Goal: Use online tool/utility: Utilize a website feature to perform a specific function

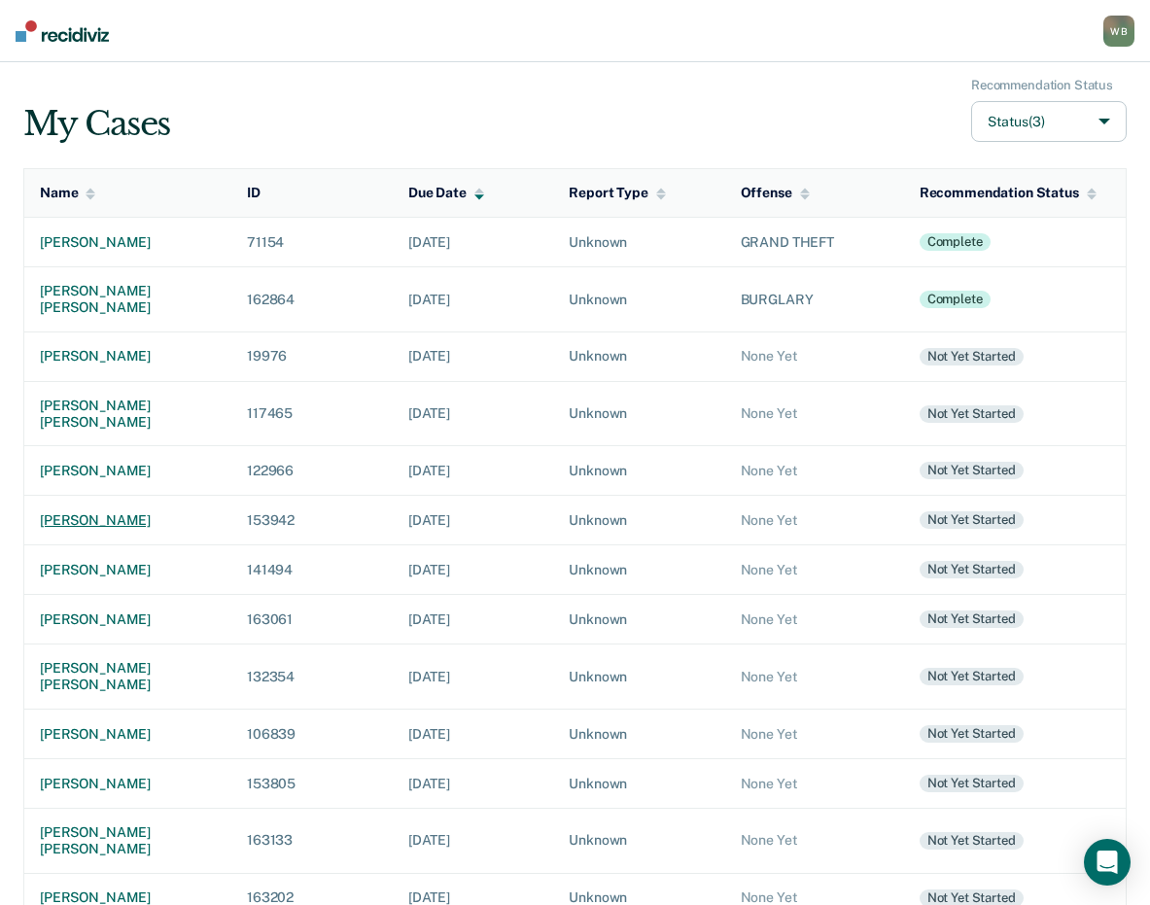
click at [95, 512] on div "[PERSON_NAME]" at bounding box center [128, 520] width 176 height 17
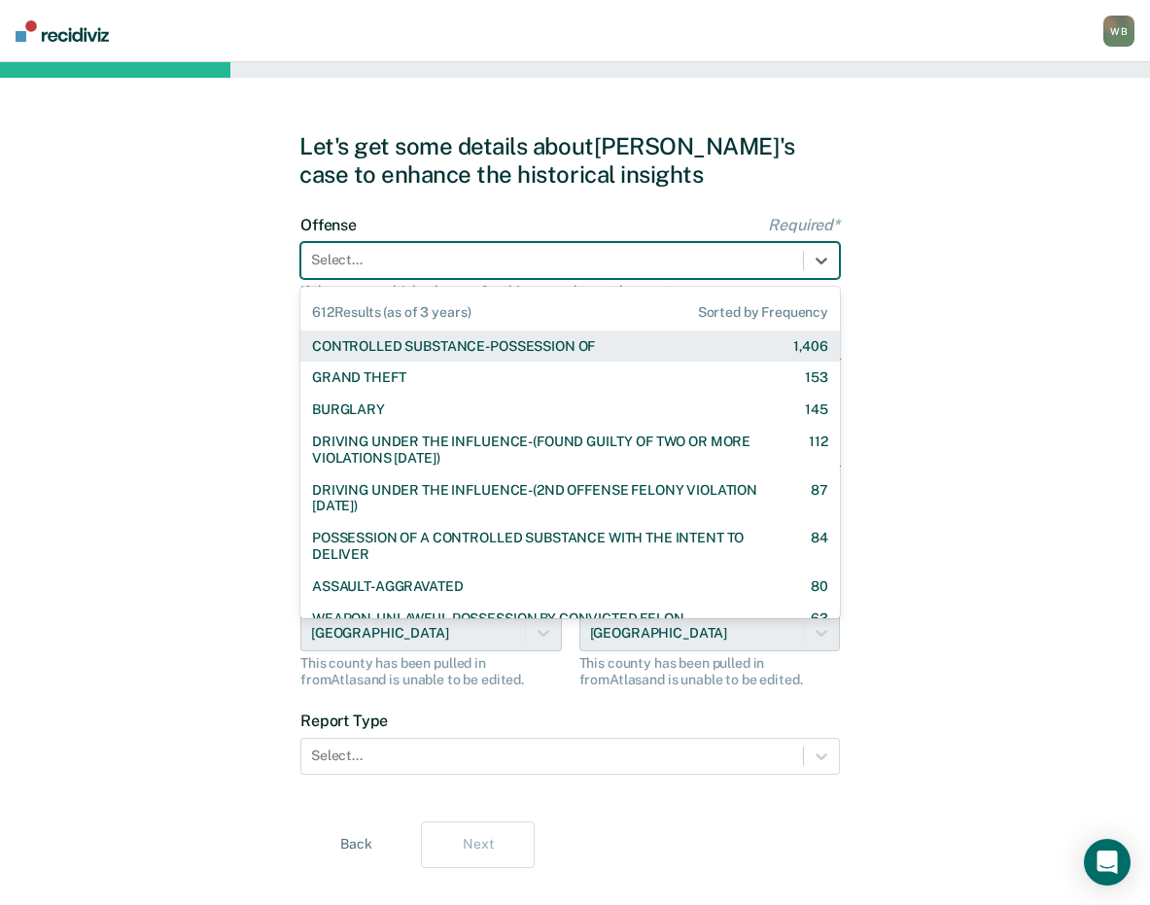
click at [363, 263] on div at bounding box center [552, 260] width 482 height 20
click at [404, 352] on div "CONTROLLED SUBSTANCE-POSSESSION OF" at bounding box center [453, 346] width 283 height 17
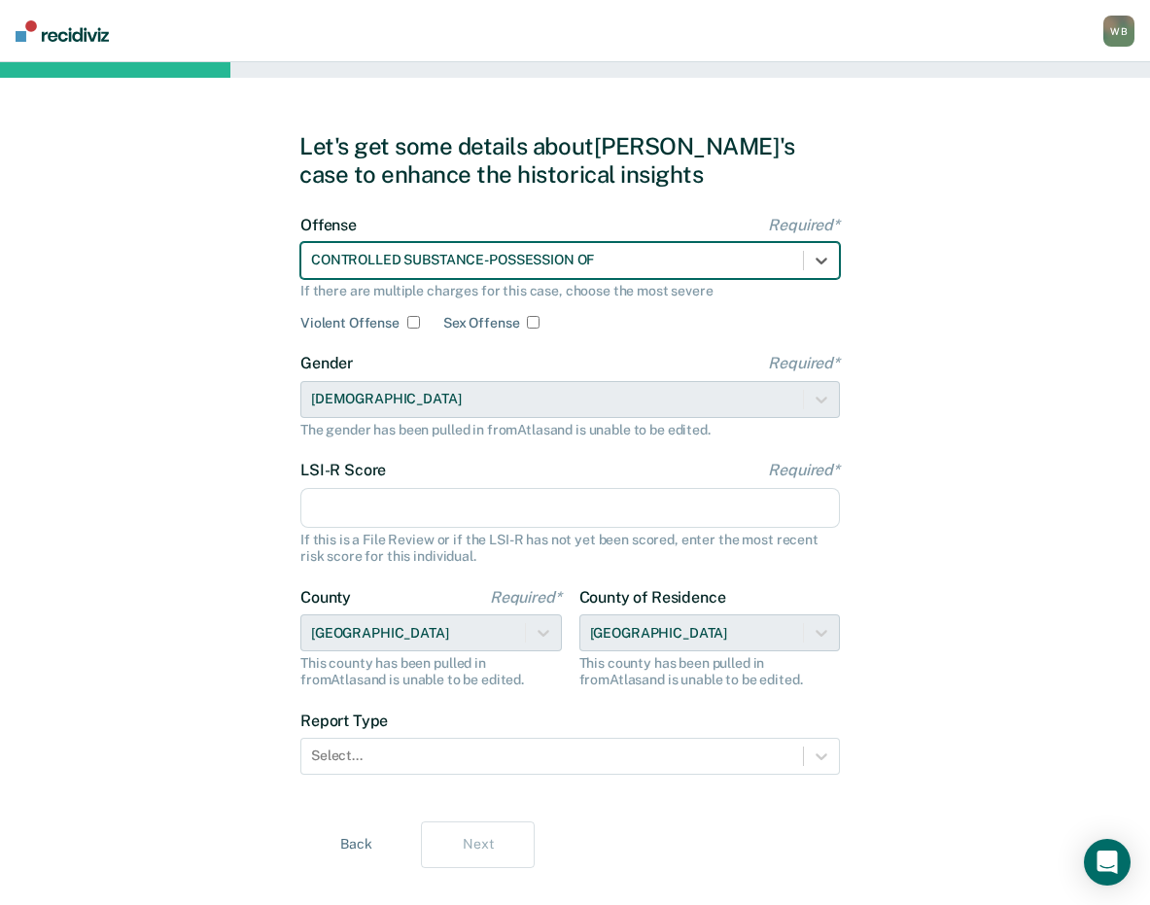
drag, startPoint x: 370, startPoint y: 503, endPoint x: 362, endPoint y: 479, distance: 24.9
click at [370, 503] on input "LSI-R Score Required*" at bounding box center [570, 508] width 540 height 41
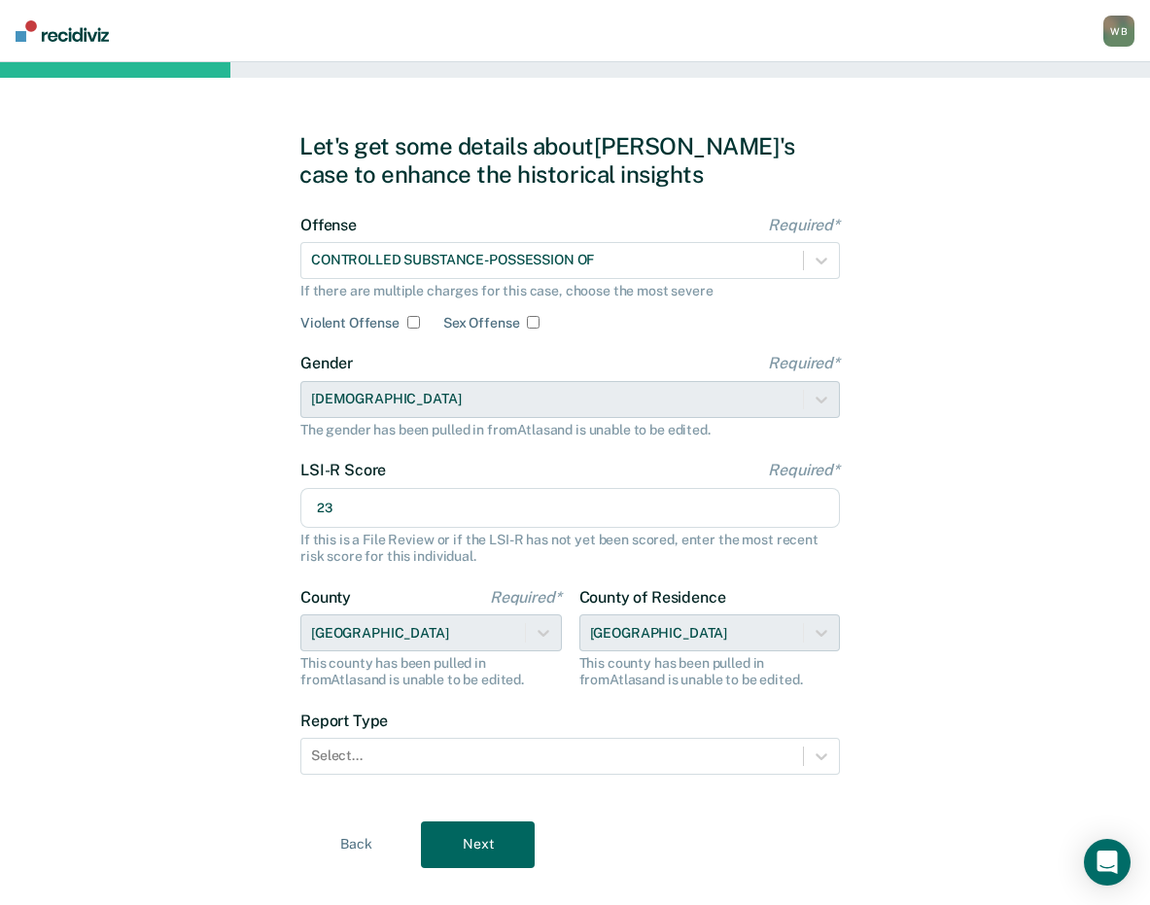
type input "23"
click at [173, 507] on div "Let's get some details about [PERSON_NAME]'s case to enhance the historical ins…" at bounding box center [575, 500] width 1150 height 876
click at [389, 755] on div at bounding box center [552, 756] width 482 height 20
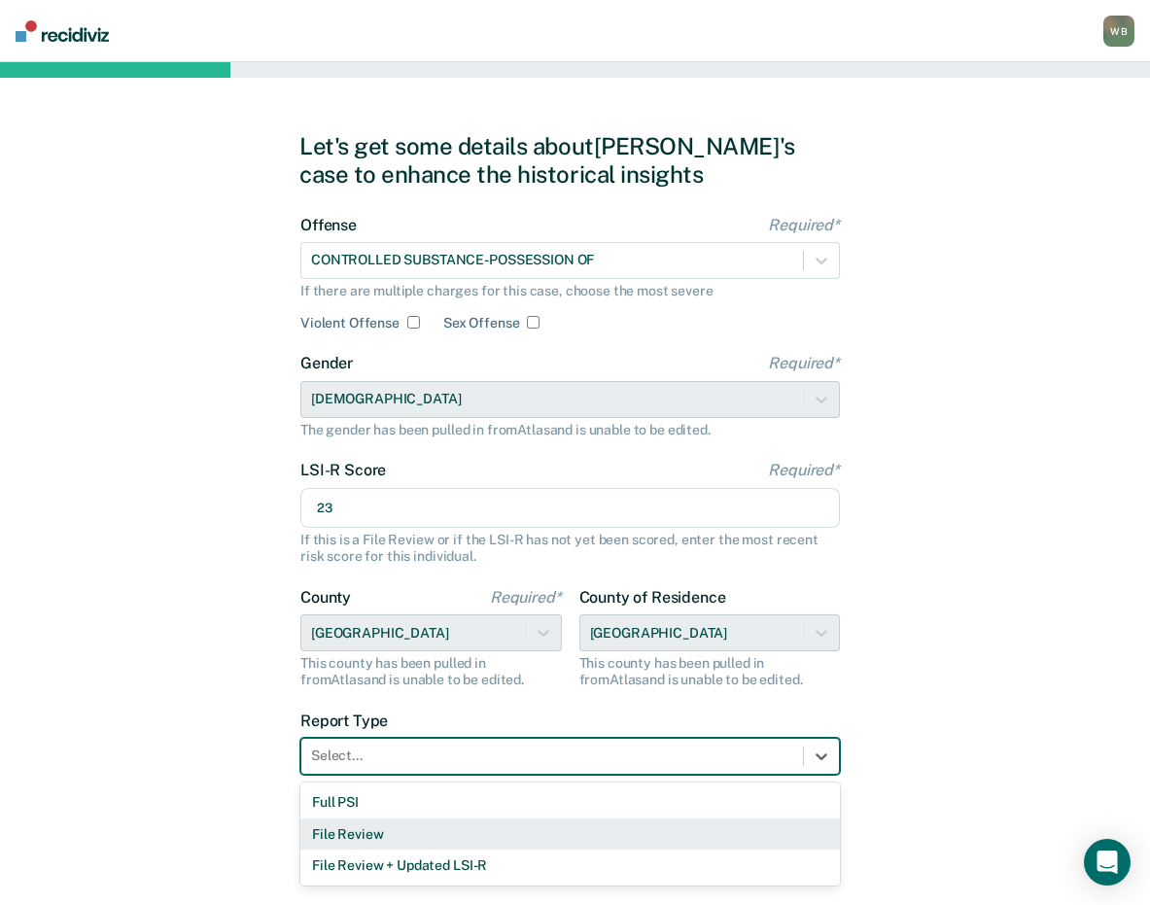
click at [383, 831] on div "File Review" at bounding box center [570, 835] width 540 height 32
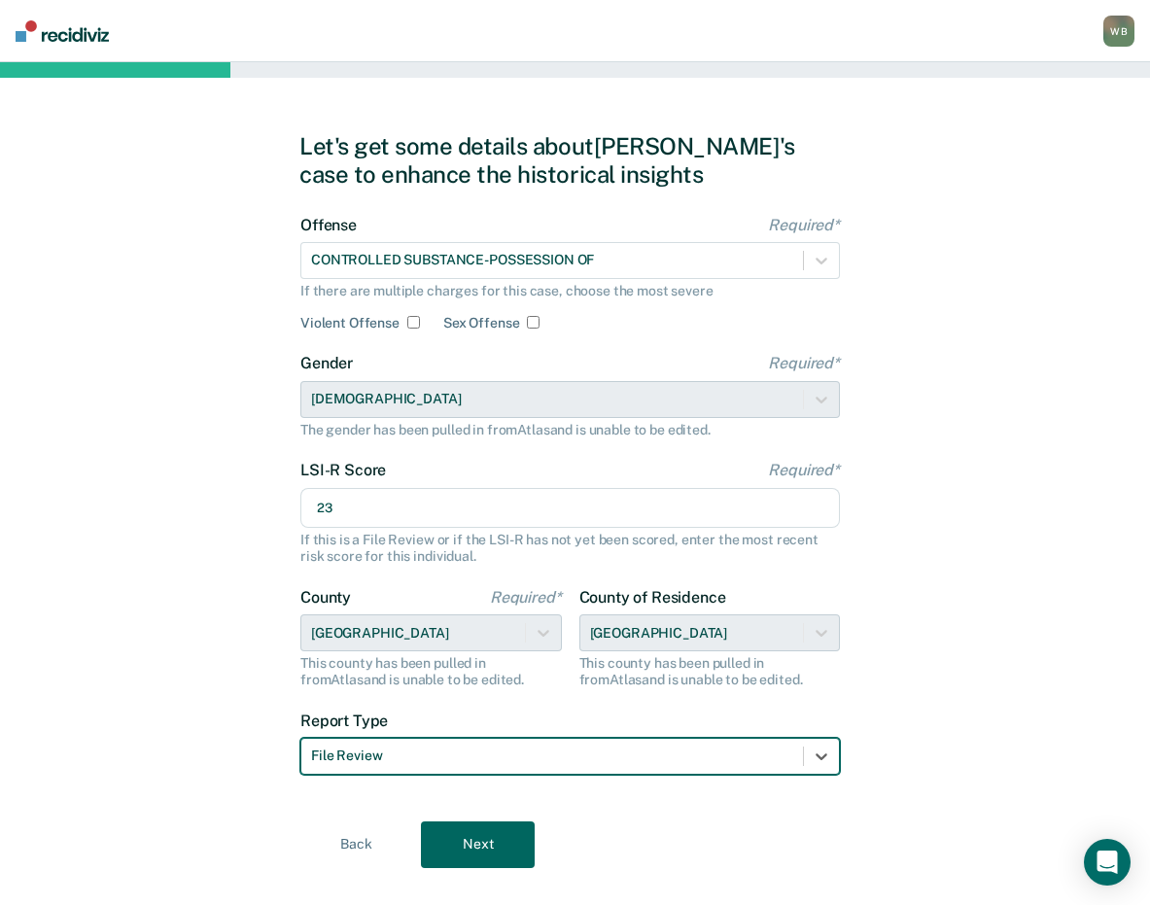
click at [381, 759] on div at bounding box center [552, 756] width 482 height 20
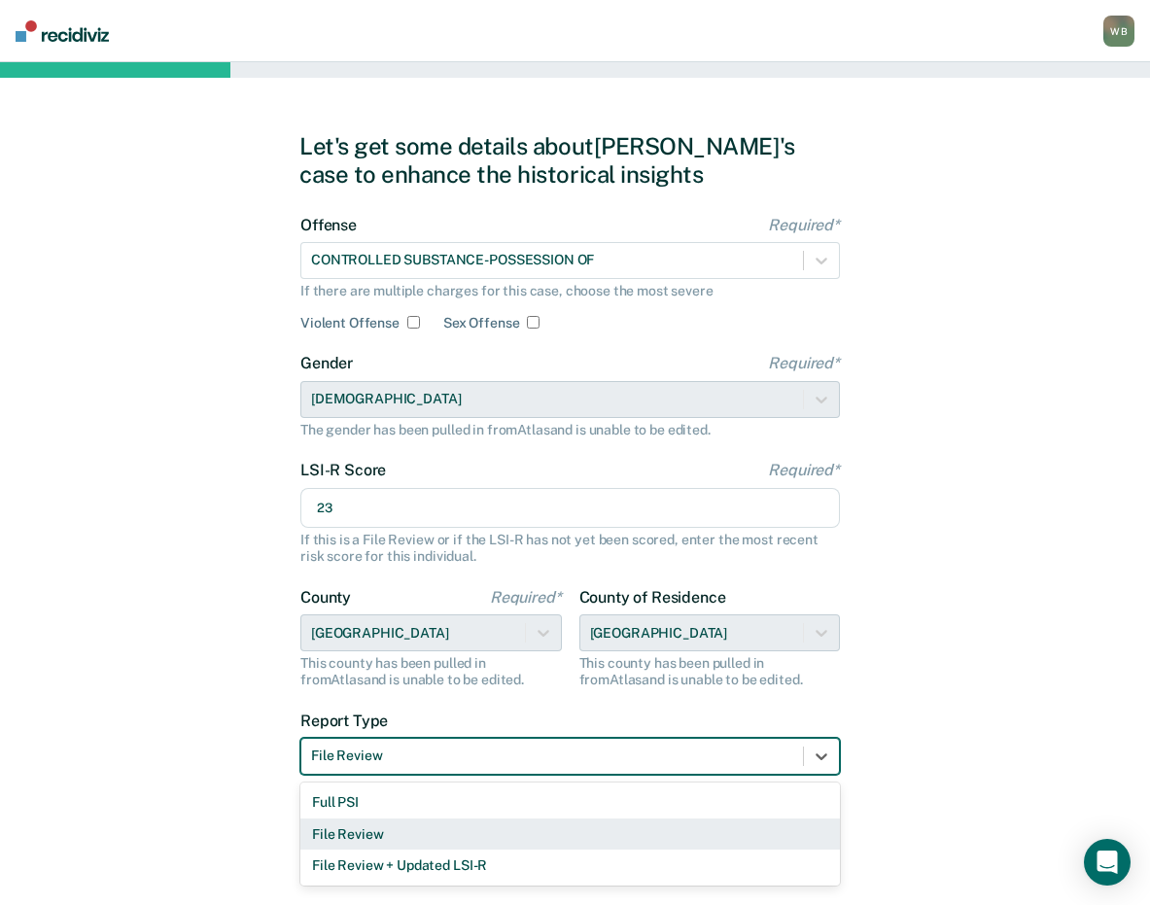
click at [383, 828] on div "File Review" at bounding box center [570, 835] width 540 height 32
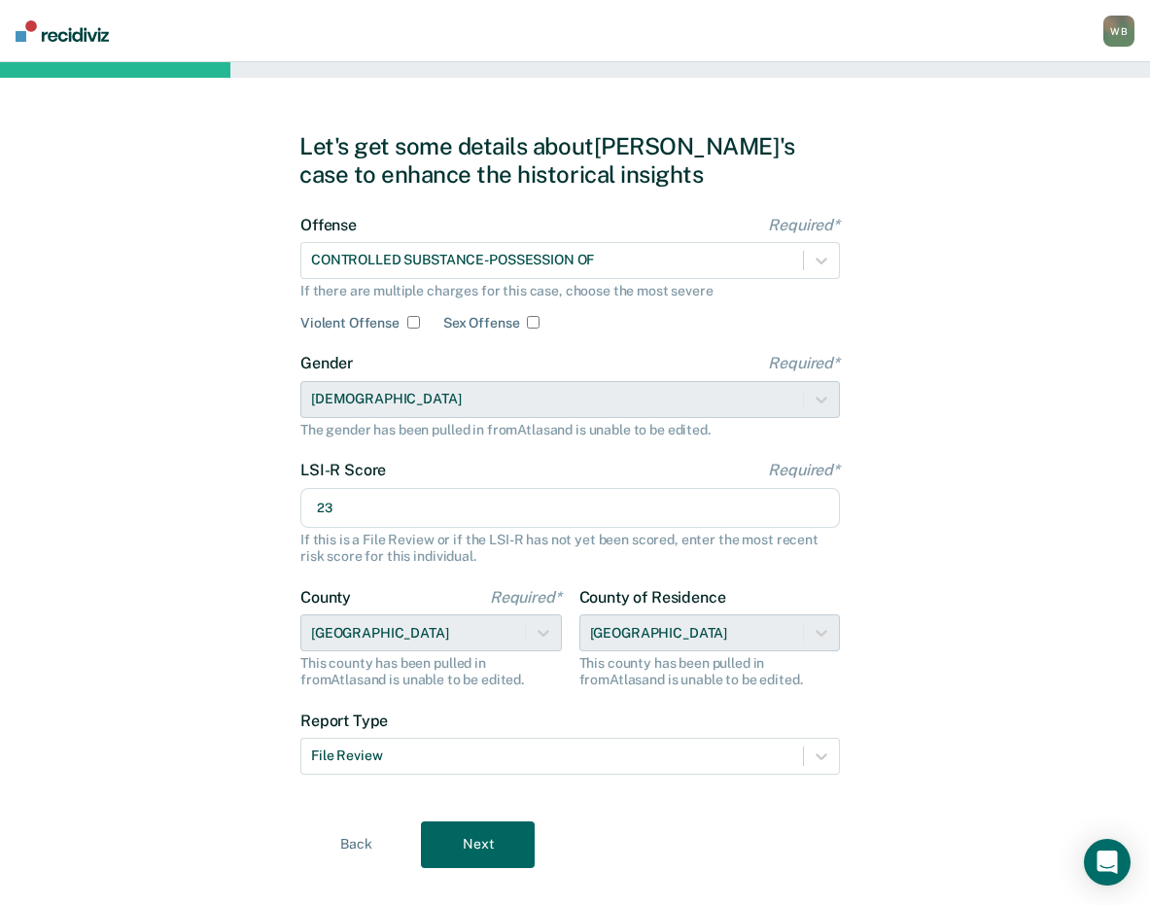
click at [507, 842] on button "Next" at bounding box center [478, 845] width 114 height 47
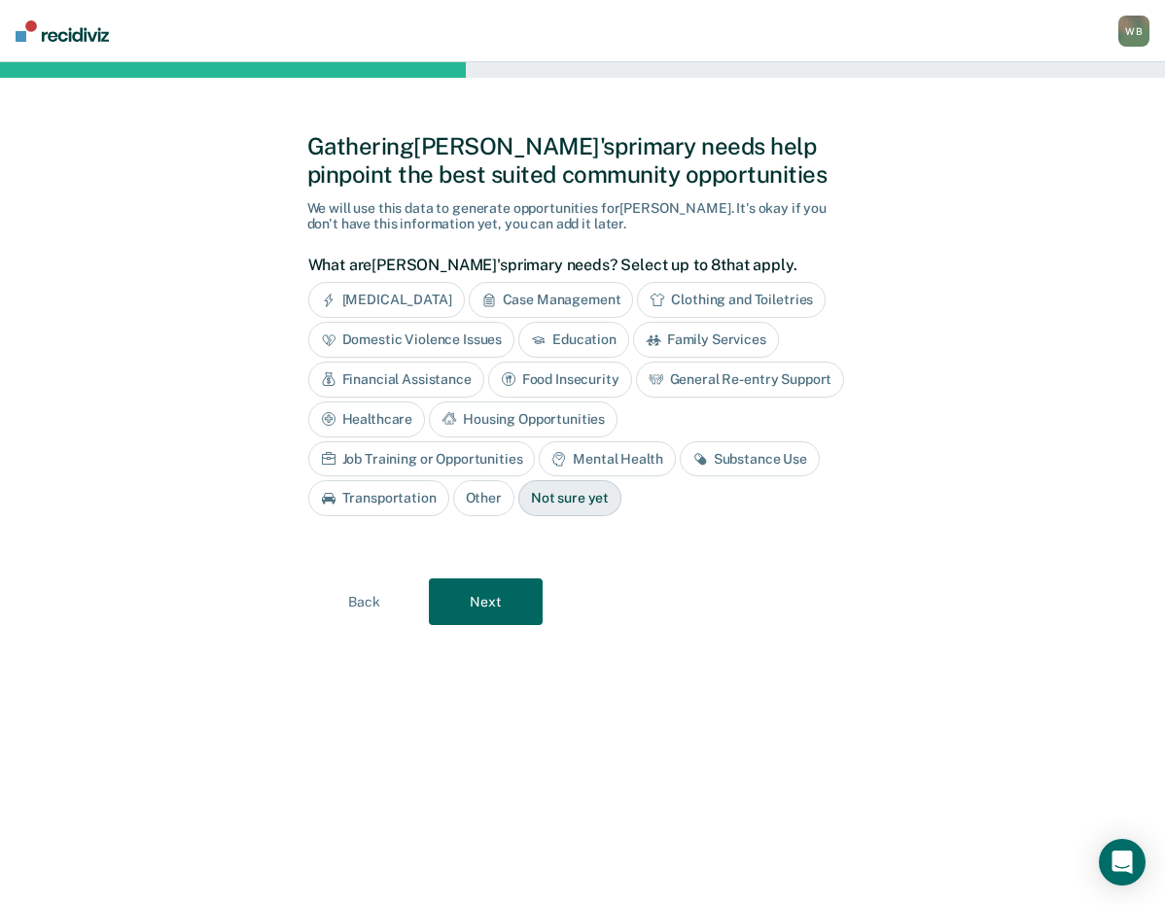
click at [680, 465] on div "Substance Use" at bounding box center [750, 459] width 140 height 36
click at [528, 420] on div "Housing Opportunities" at bounding box center [523, 420] width 189 height 36
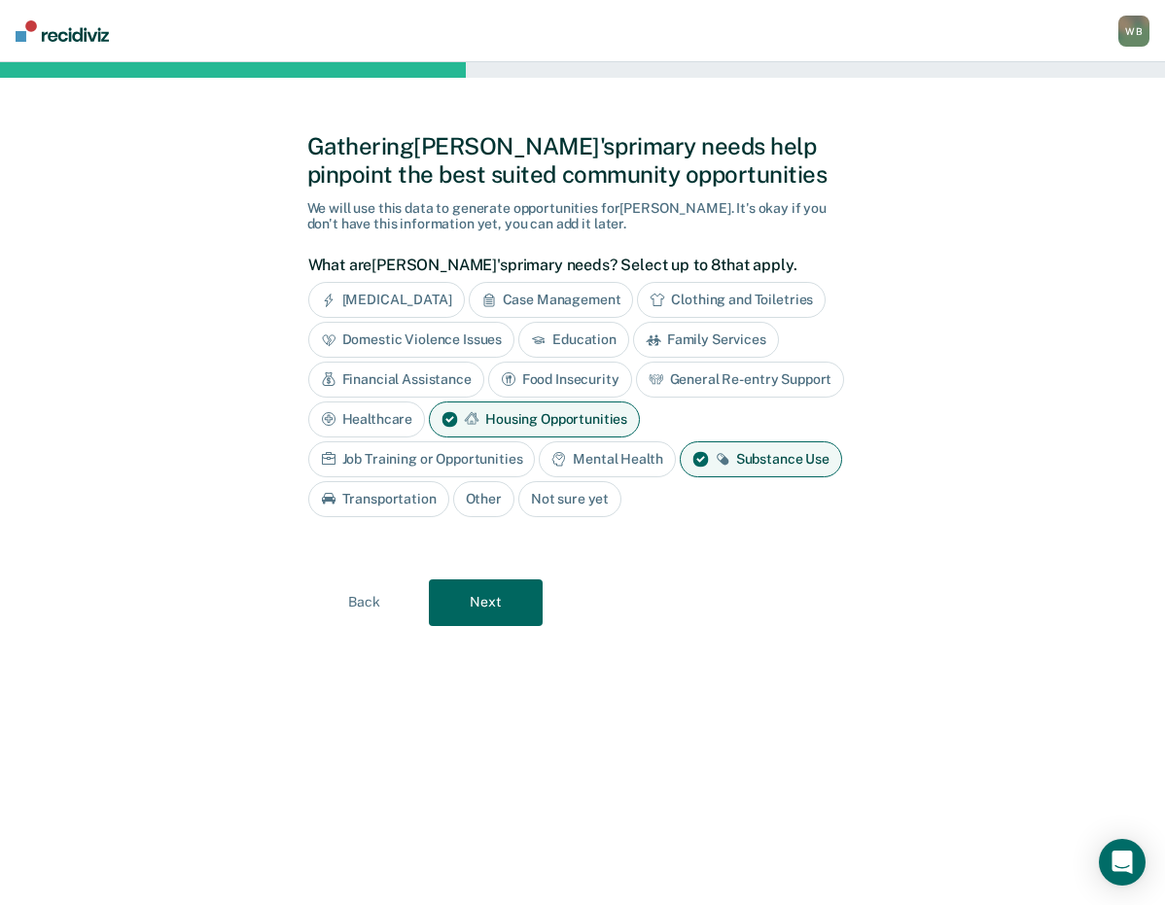
click at [487, 616] on button "Next" at bounding box center [486, 603] width 114 height 47
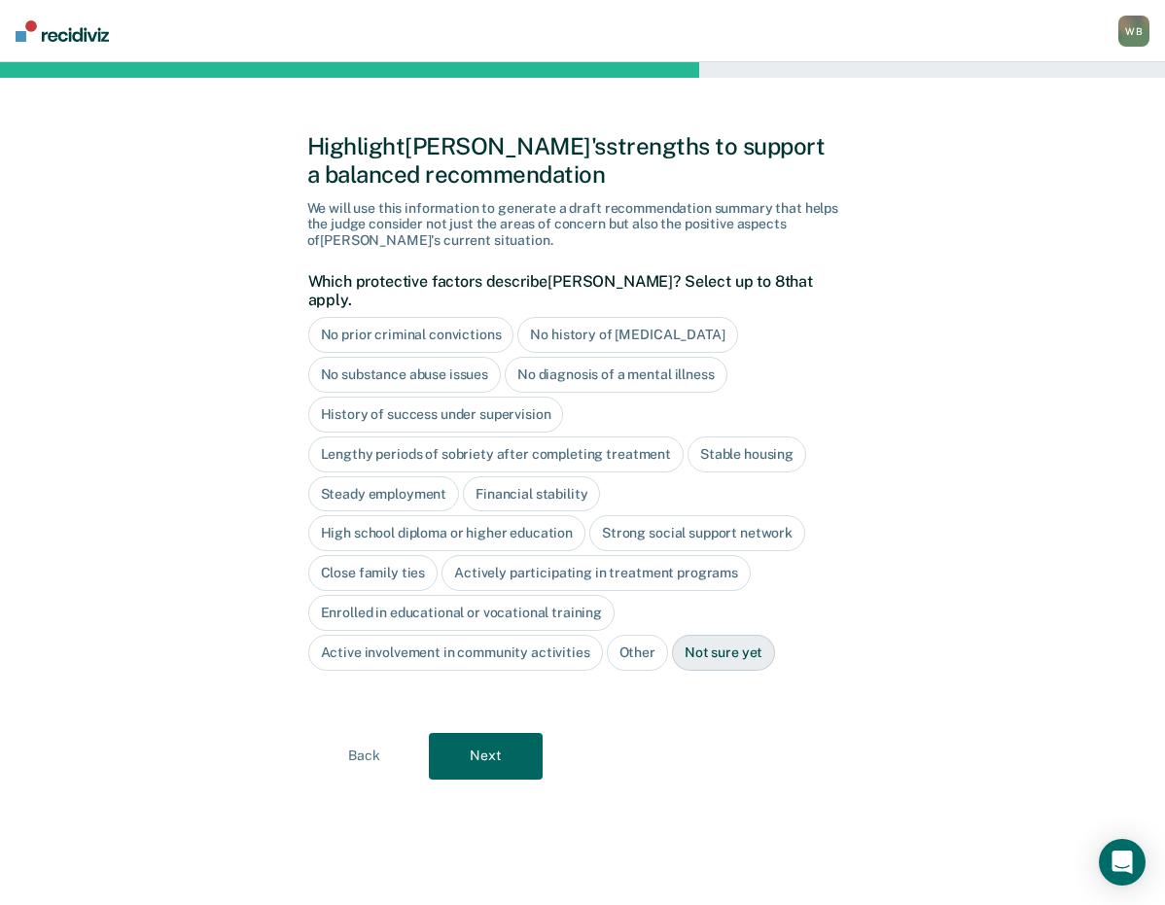
click at [492, 740] on button "Next" at bounding box center [486, 756] width 114 height 47
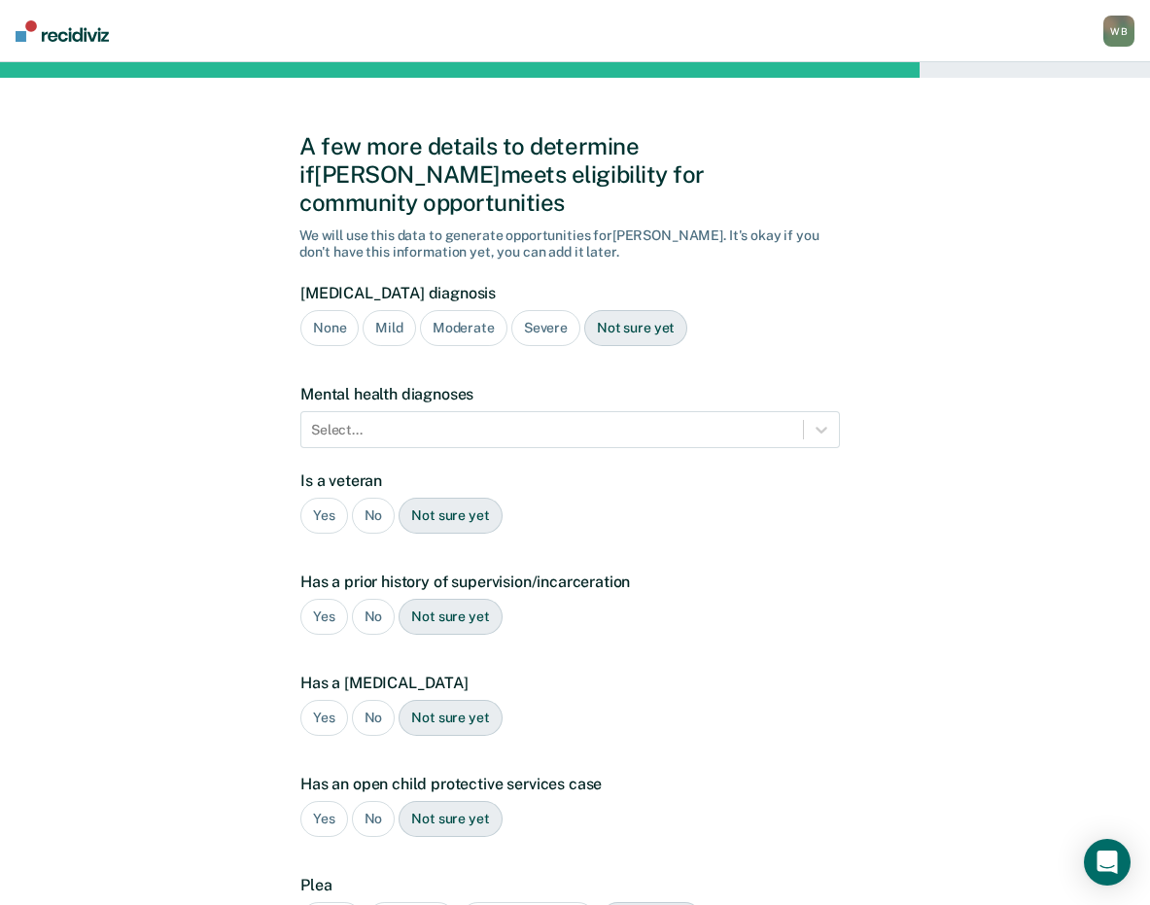
click at [335, 599] on div "Yes" at bounding box center [324, 617] width 48 height 36
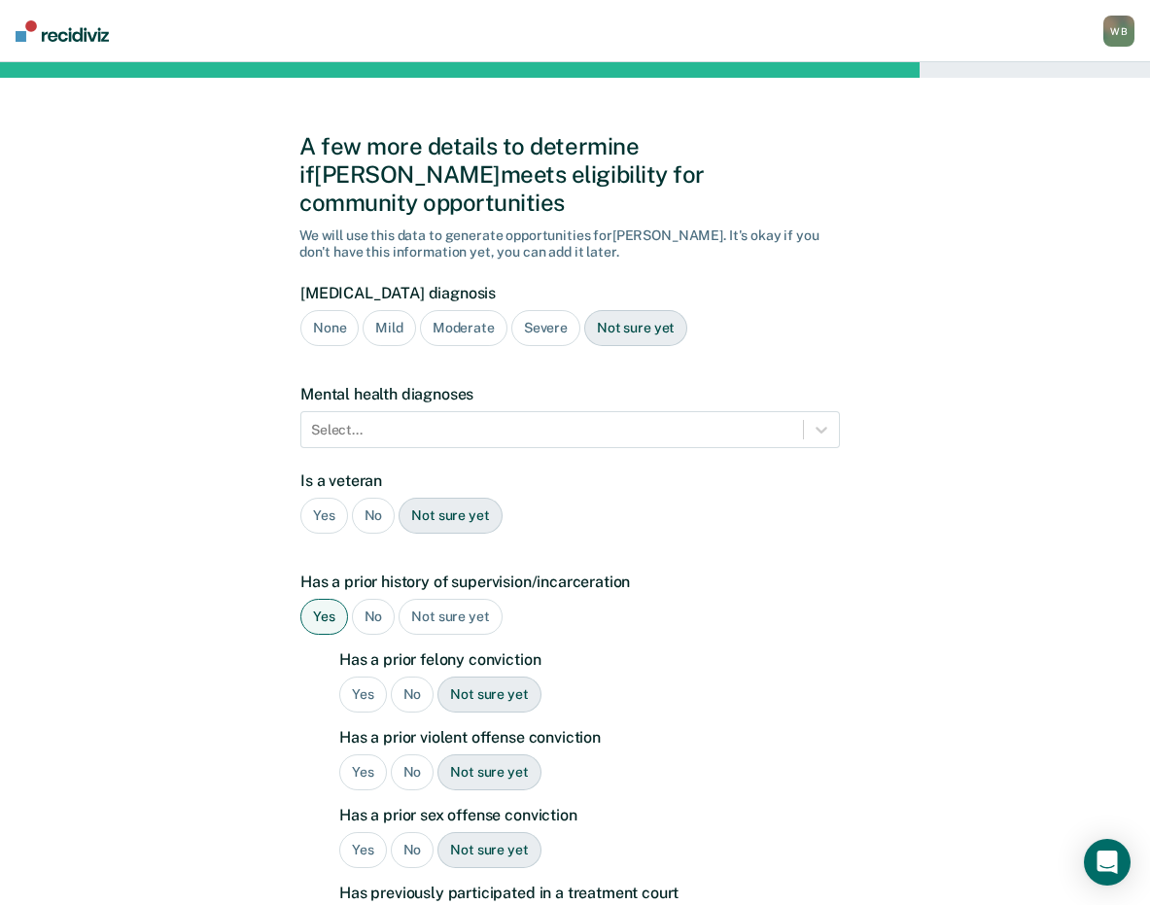
click at [359, 677] on div "Yes" at bounding box center [363, 695] width 48 height 36
click at [406, 755] on div "No" at bounding box center [413, 773] width 44 height 36
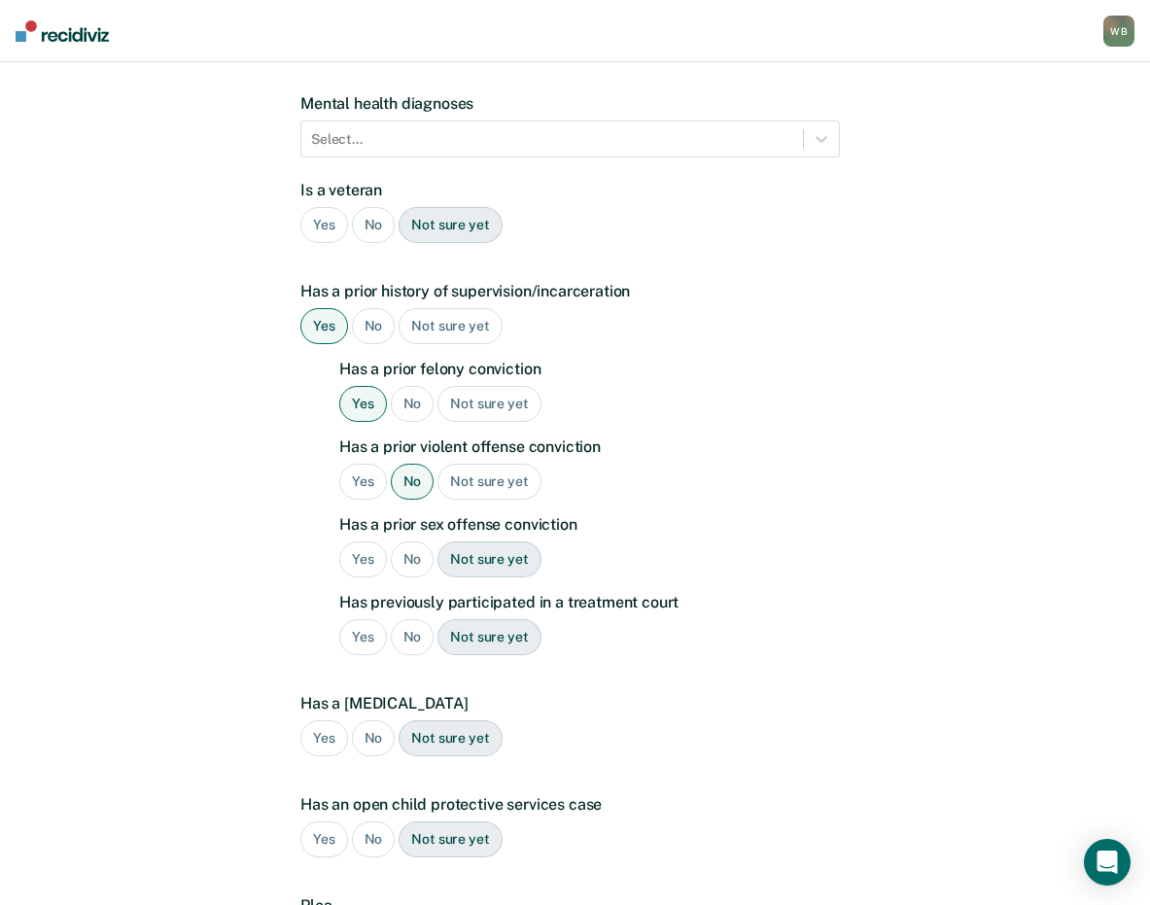
scroll to position [292, 0]
click at [410, 541] on div "No" at bounding box center [413, 559] width 44 height 36
click at [411, 618] on div "No" at bounding box center [413, 636] width 44 height 36
click at [381, 720] on div "No" at bounding box center [374, 738] width 44 height 36
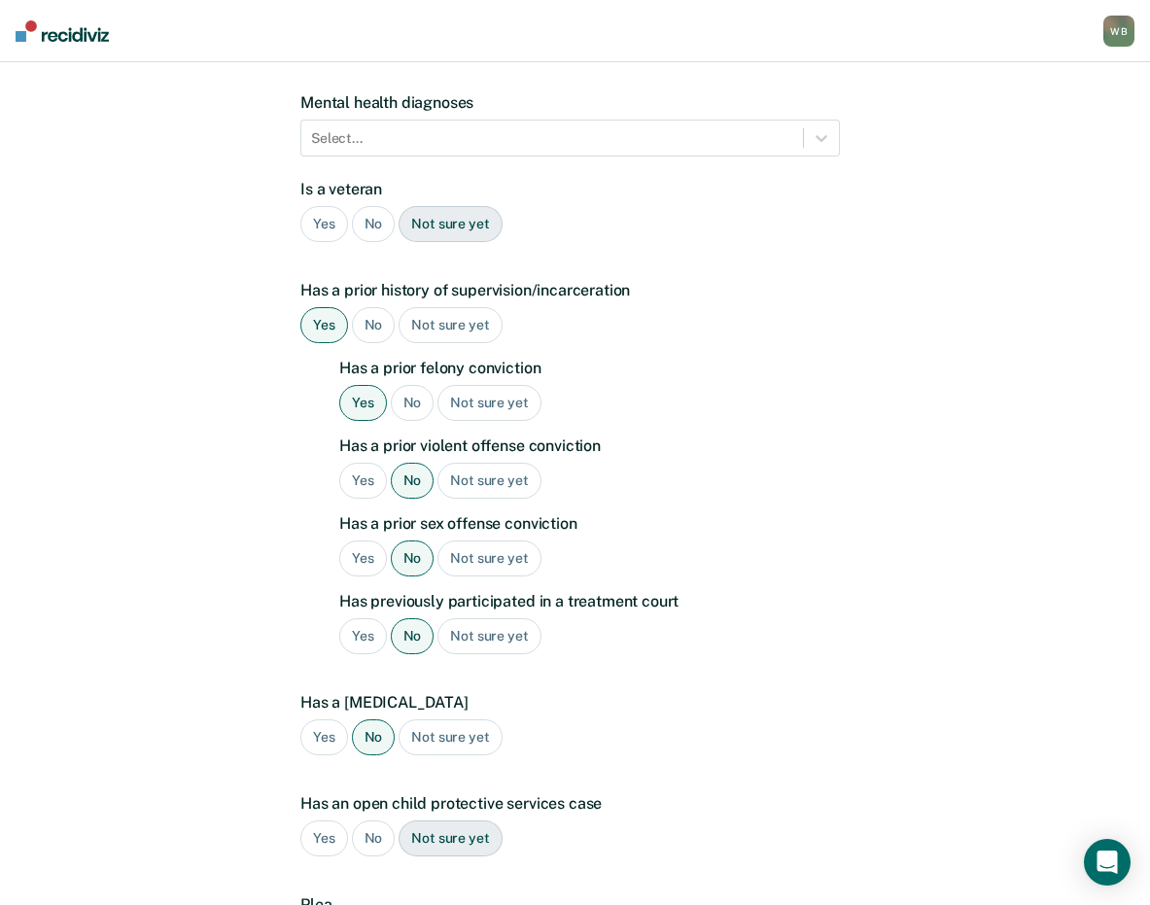
click at [372, 821] on div "No" at bounding box center [374, 839] width 44 height 36
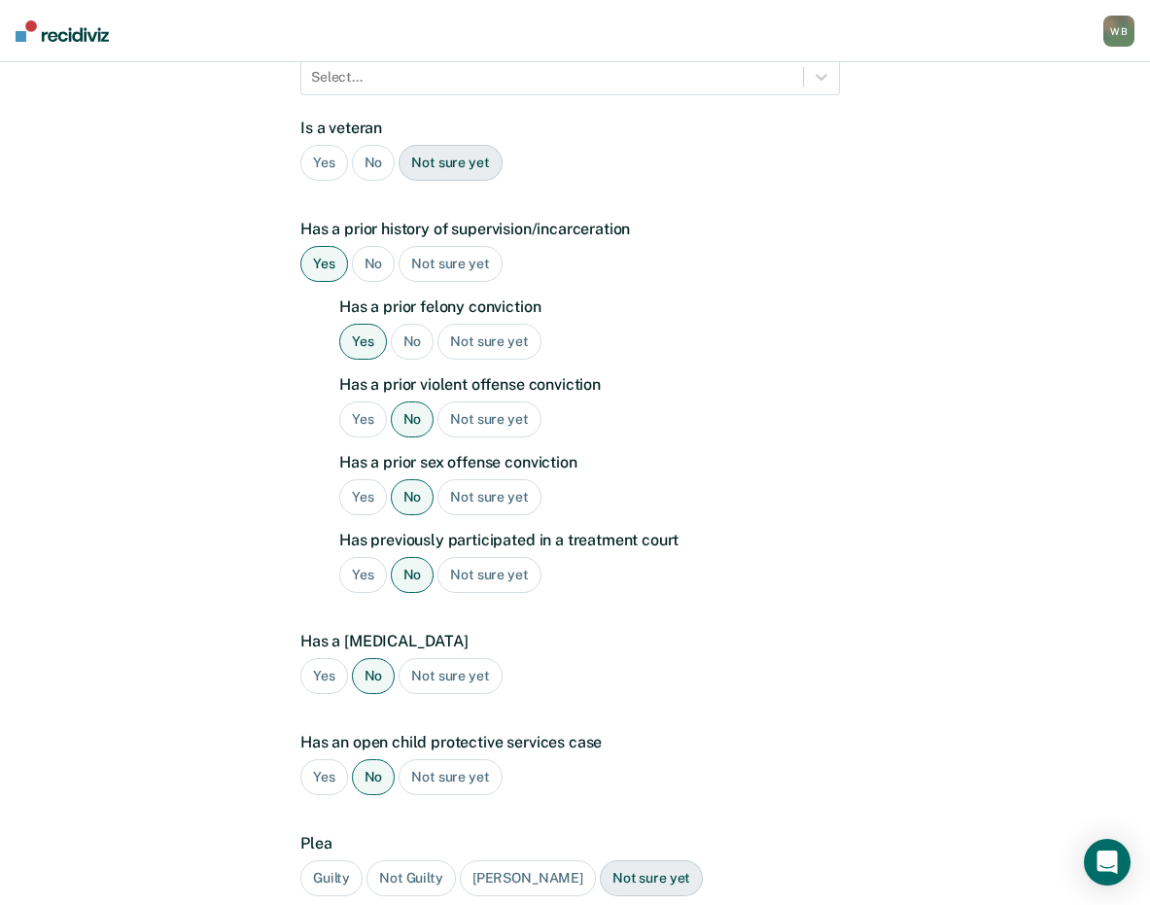
scroll to position [495, 0]
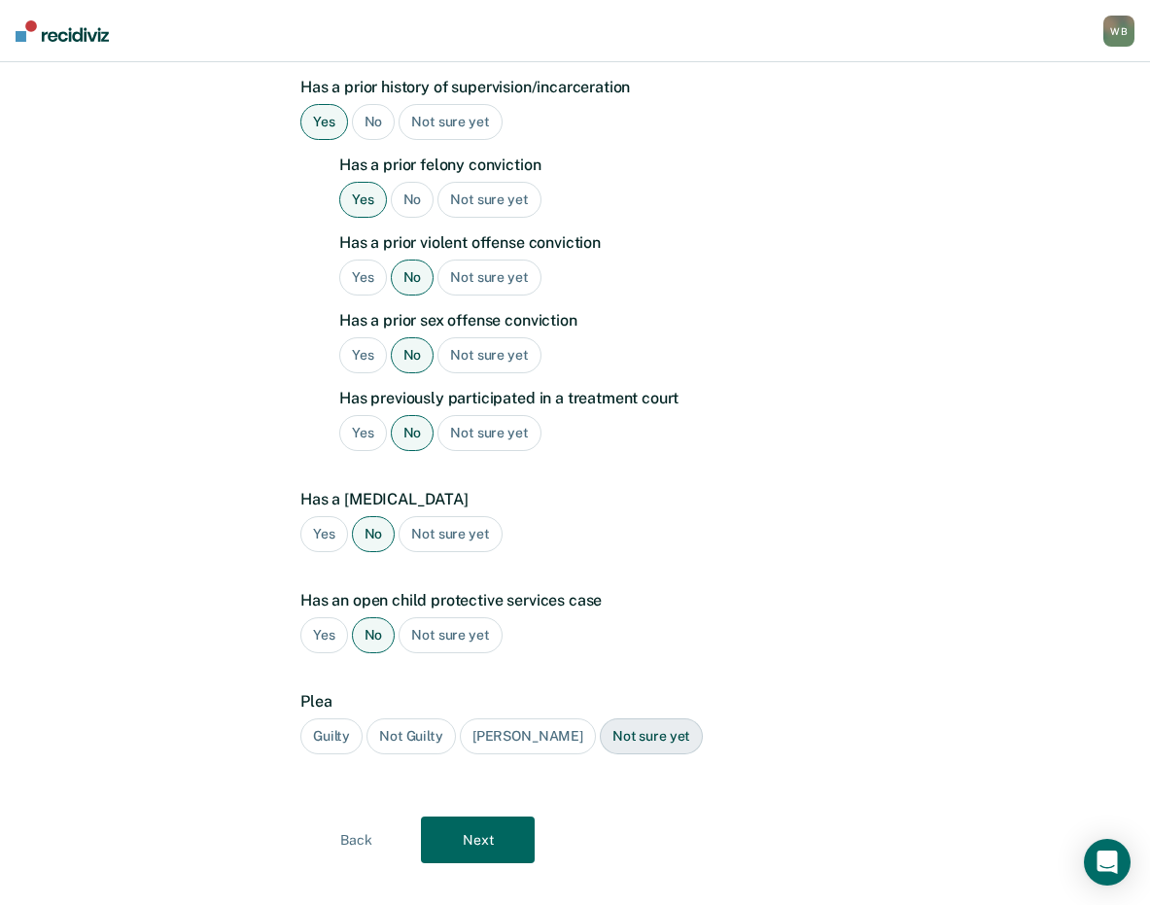
click at [333, 719] on div "Guilty" at bounding box center [331, 737] width 62 height 36
click at [468, 830] on button "Next" at bounding box center [478, 840] width 114 height 47
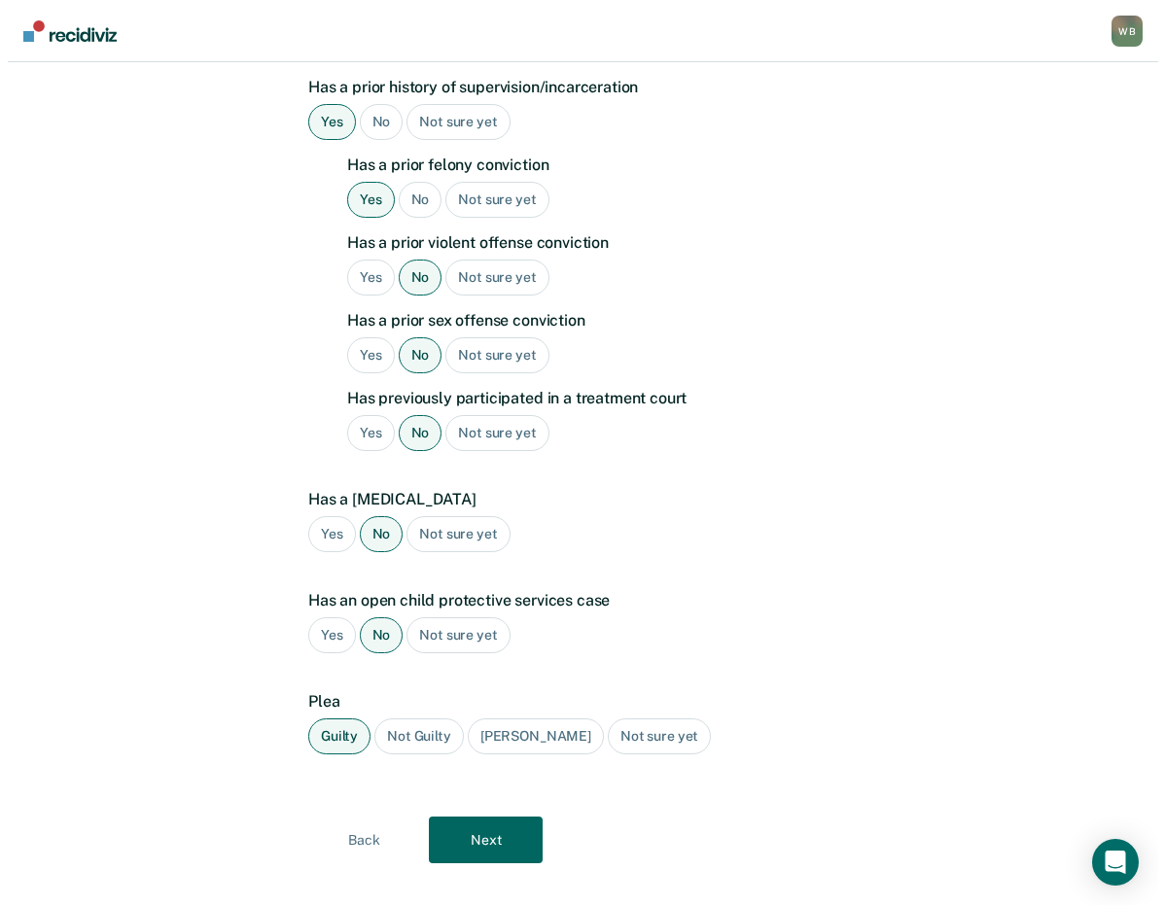
scroll to position [0, 0]
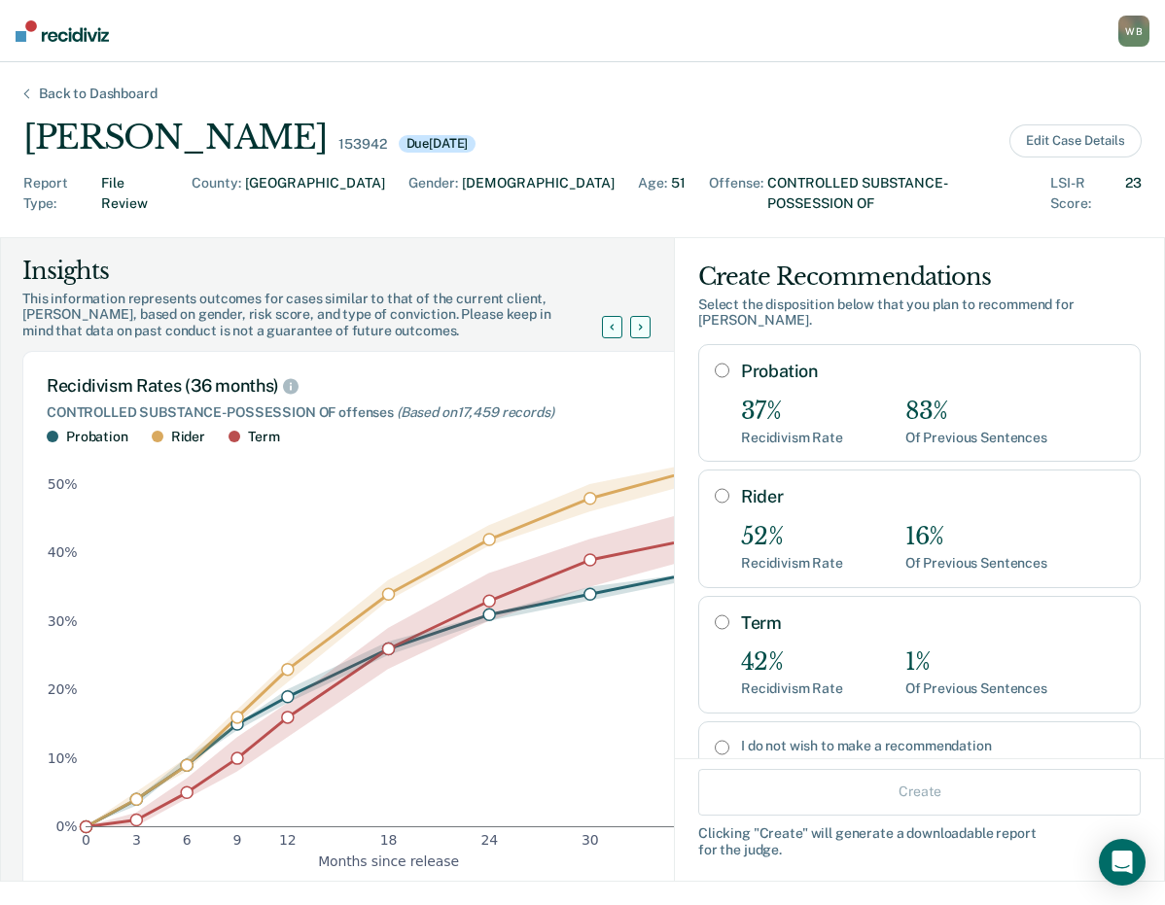
click at [715, 488] on input "Rider" at bounding box center [722, 496] width 15 height 16
radio input "true"
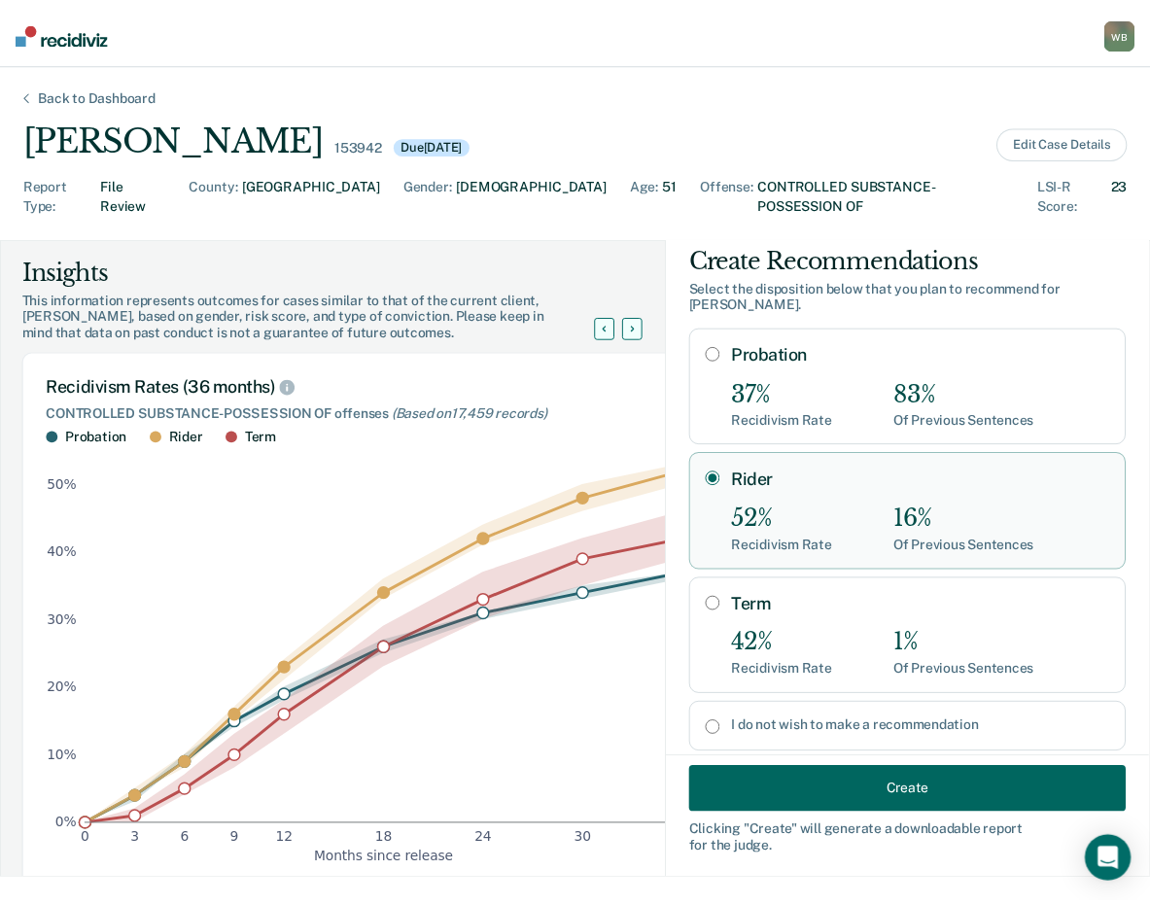
scroll to position [26, 0]
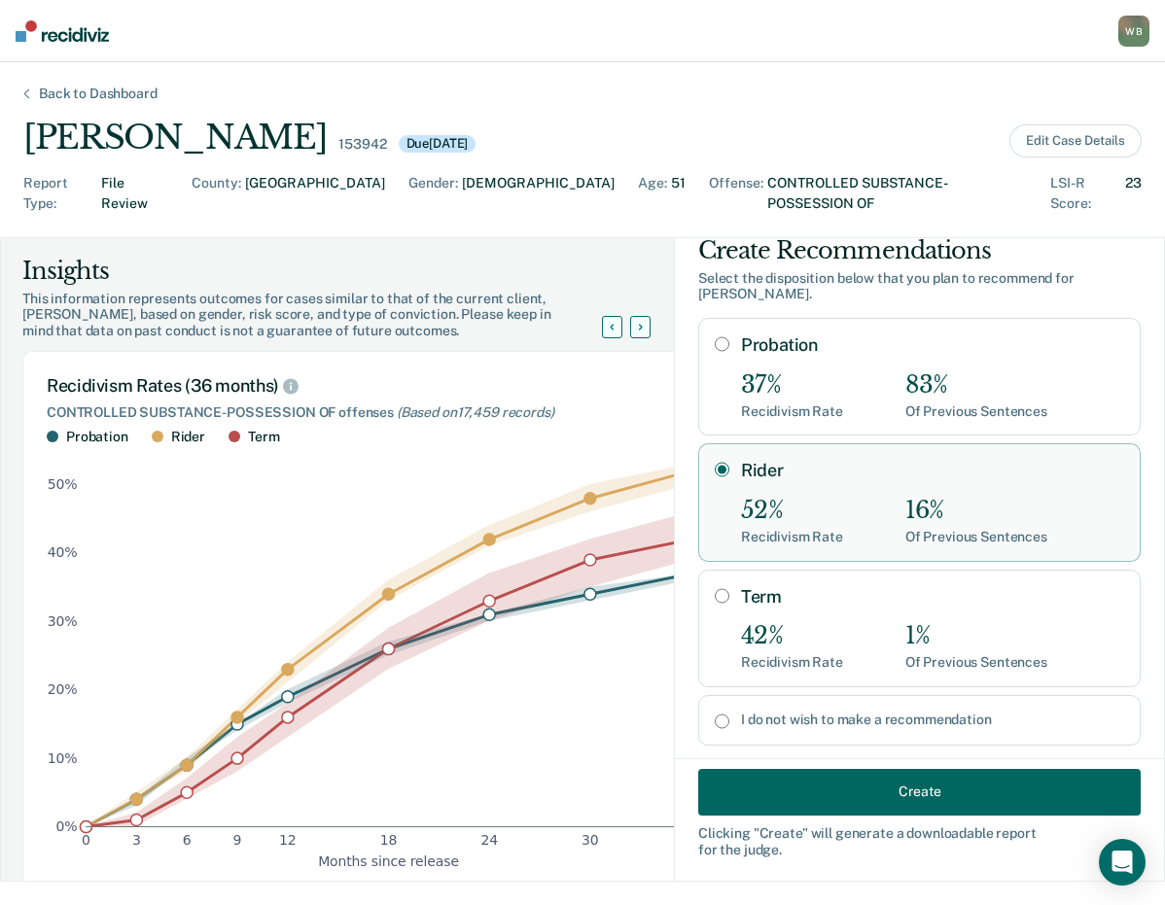
click at [896, 790] on button "Create" at bounding box center [919, 791] width 442 height 47
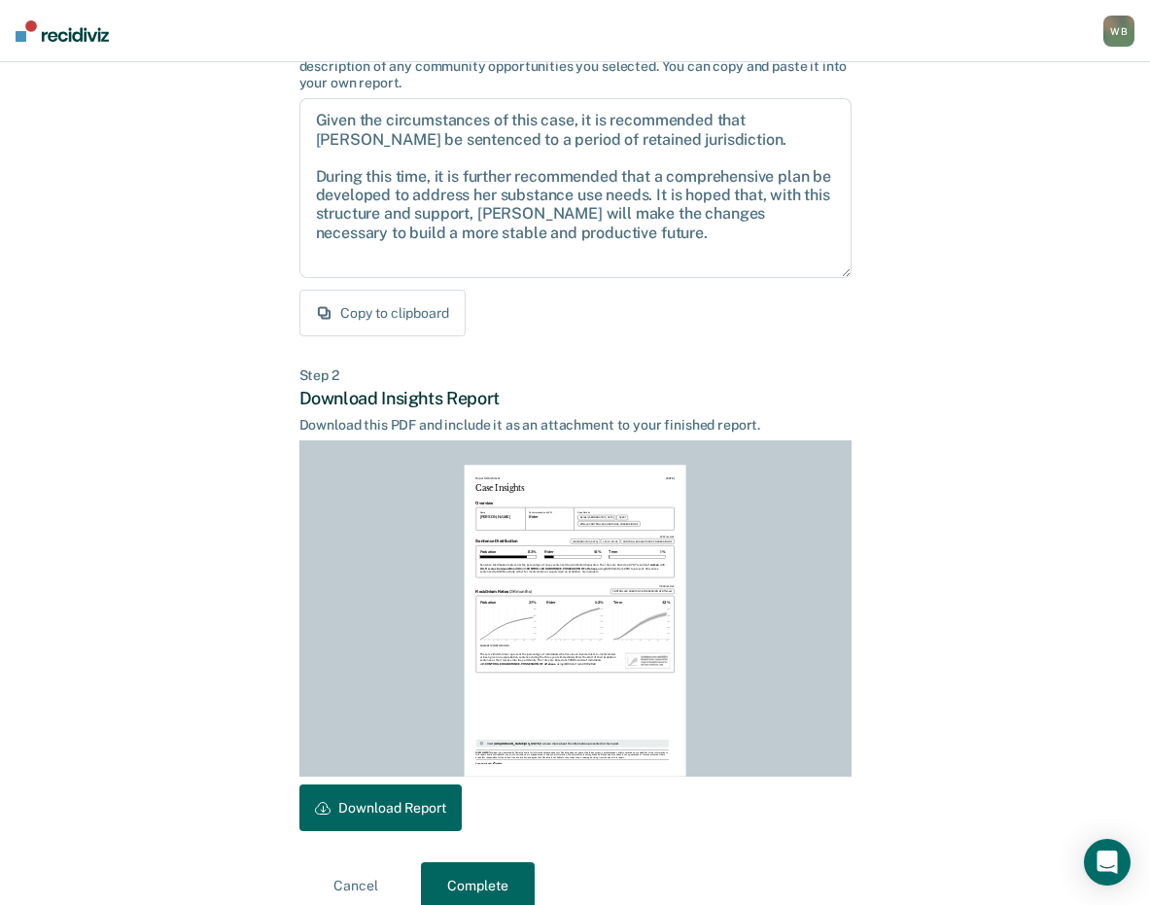
scroll to position [203, 0]
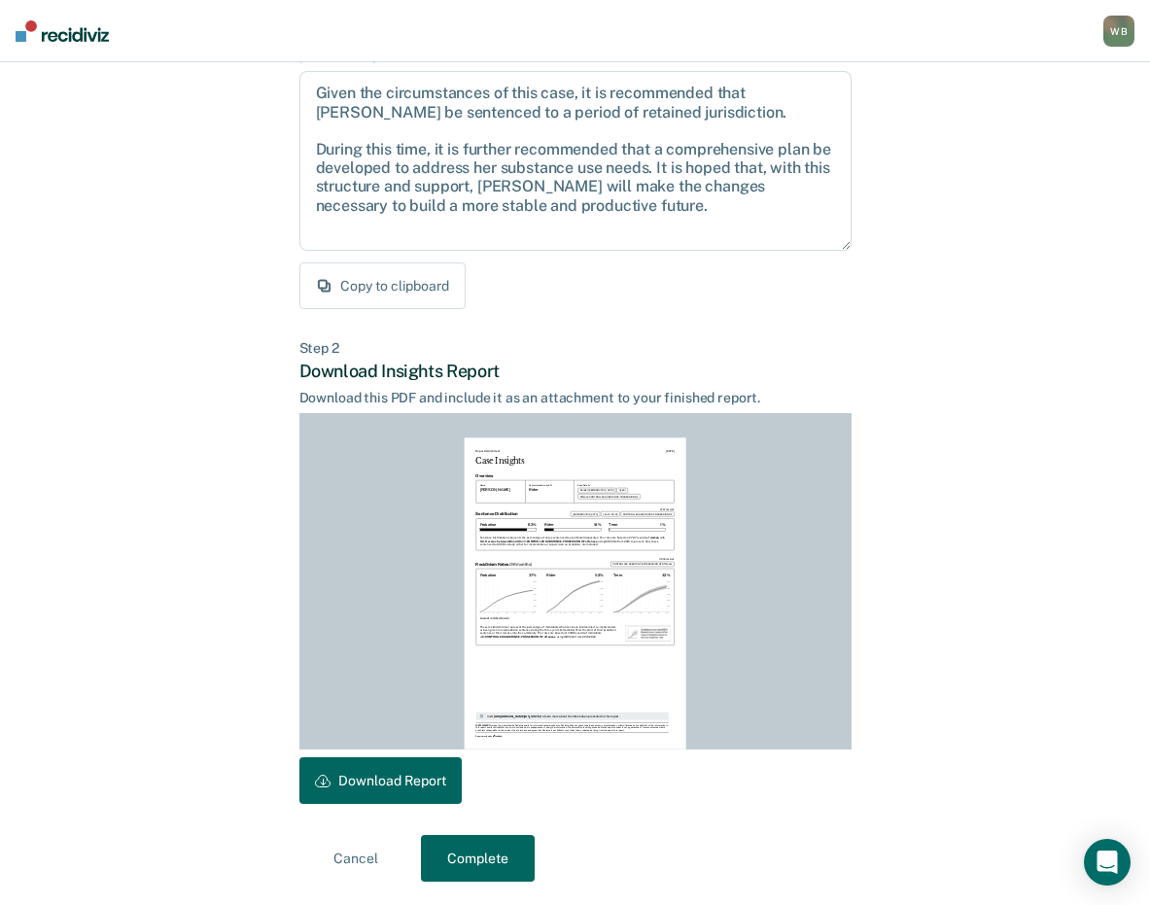
click at [388, 790] on button "Download Report" at bounding box center [380, 780] width 162 height 47
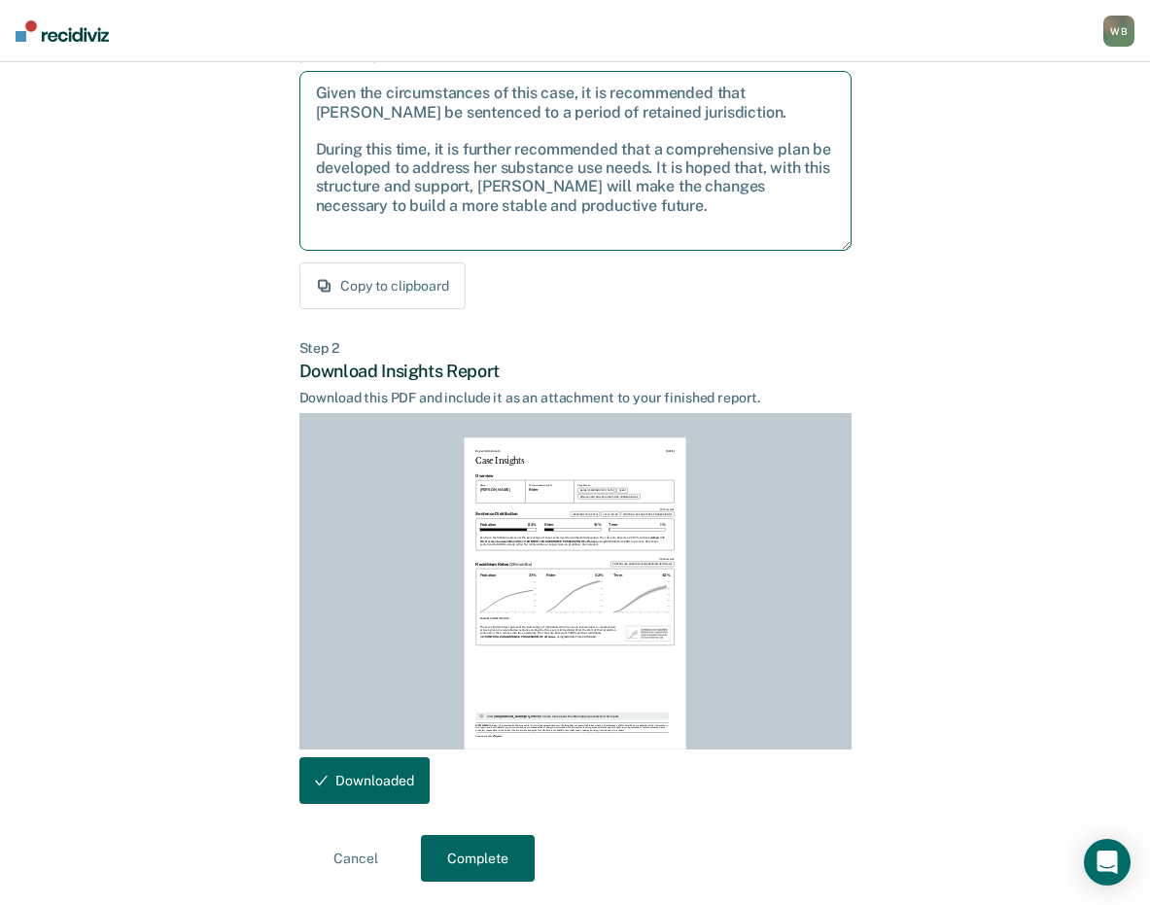
drag, startPoint x: 635, startPoint y: 207, endPoint x: 305, endPoint y: 95, distance: 348.1
click at [305, 95] on textarea "Given the circumstances of this case, it is recommended that [PERSON_NAME] be s…" at bounding box center [575, 161] width 552 height 180
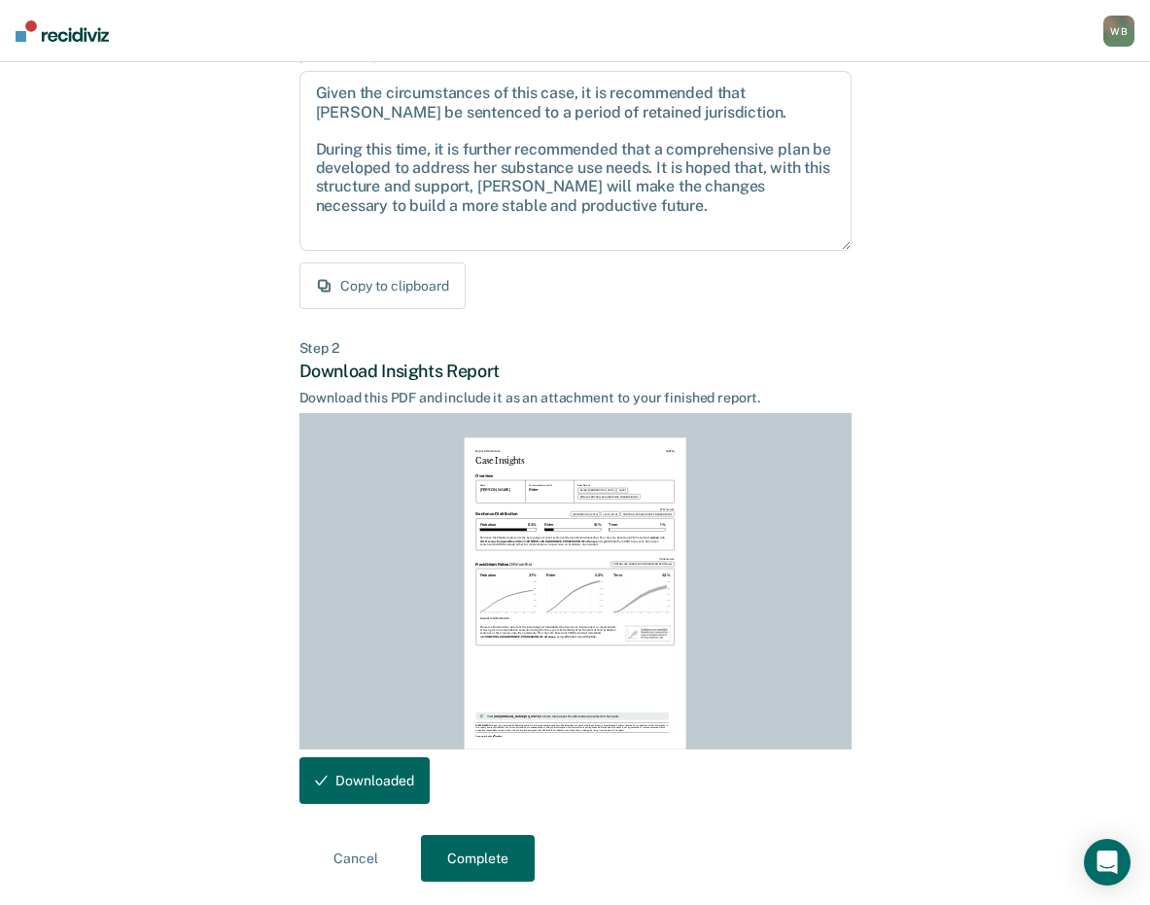
click at [611, 269] on div "Step 1 Craft recommendation summary Below is an editable summary of your recomm…" at bounding box center [575, 138] width 552 height 344
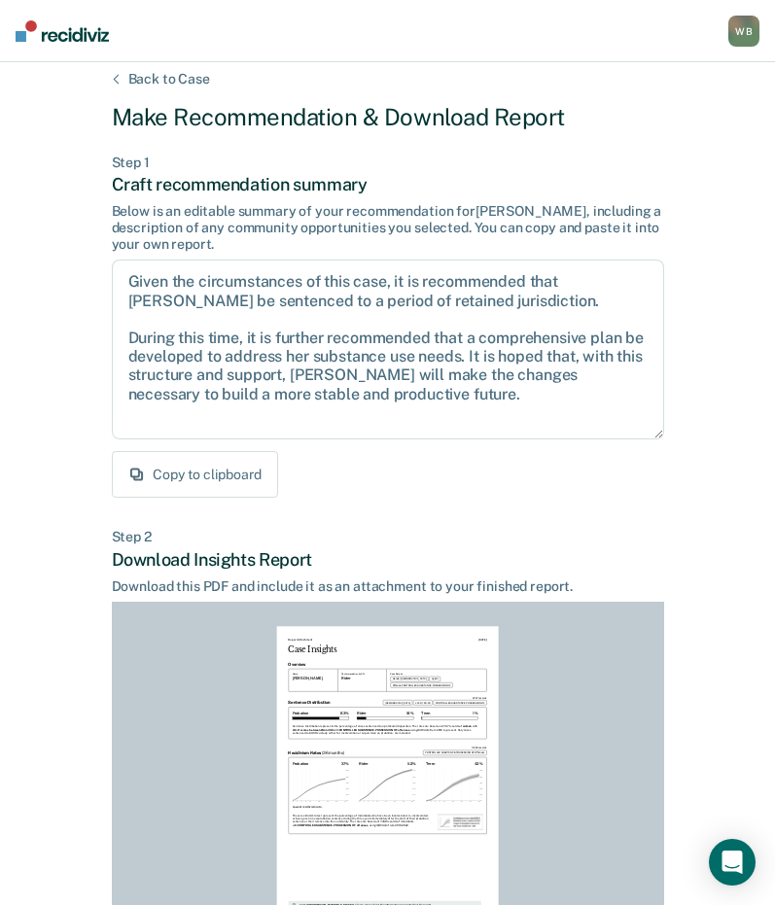
scroll to position [203, 0]
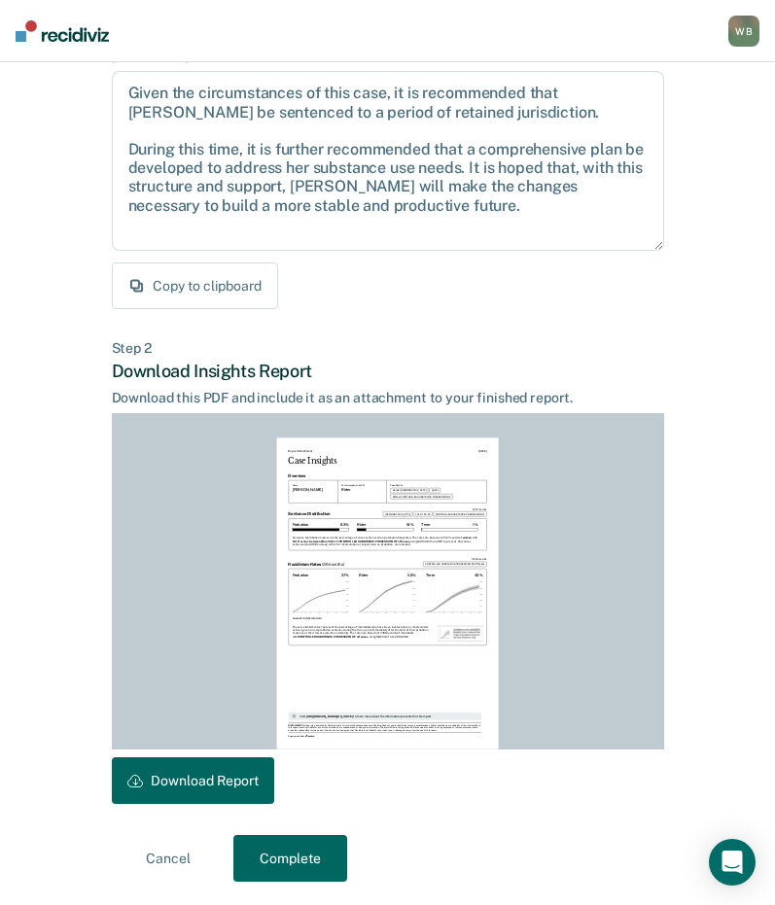
click at [295, 850] on button "Complete" at bounding box center [290, 858] width 114 height 47
